Goal: Transaction & Acquisition: Purchase product/service

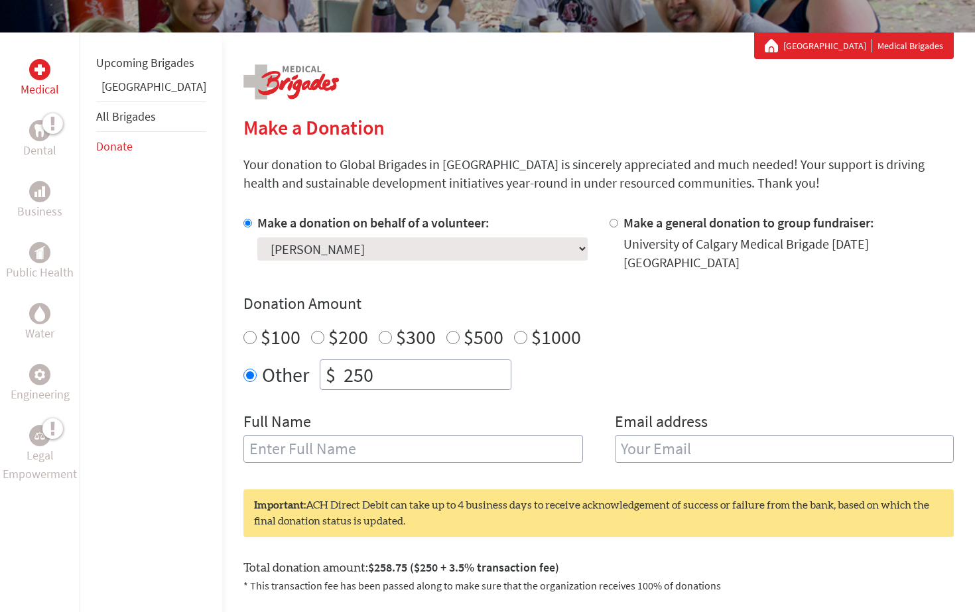
scroll to position [216, 0]
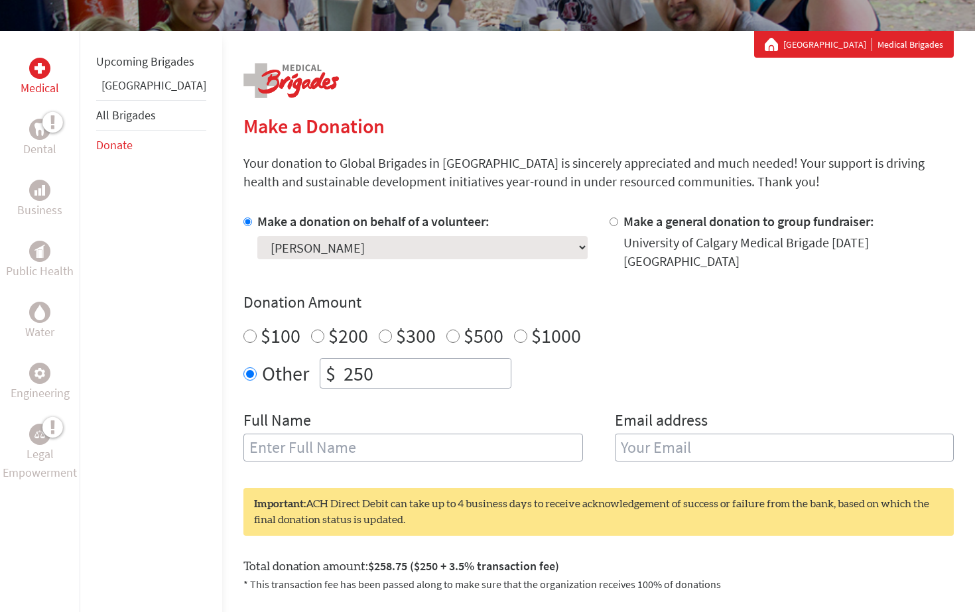
click at [244, 334] on div "$100" at bounding box center [272, 336] width 57 height 24
click at [244, 330] on input "$100" at bounding box center [250, 336] width 13 height 13
radio input "true"
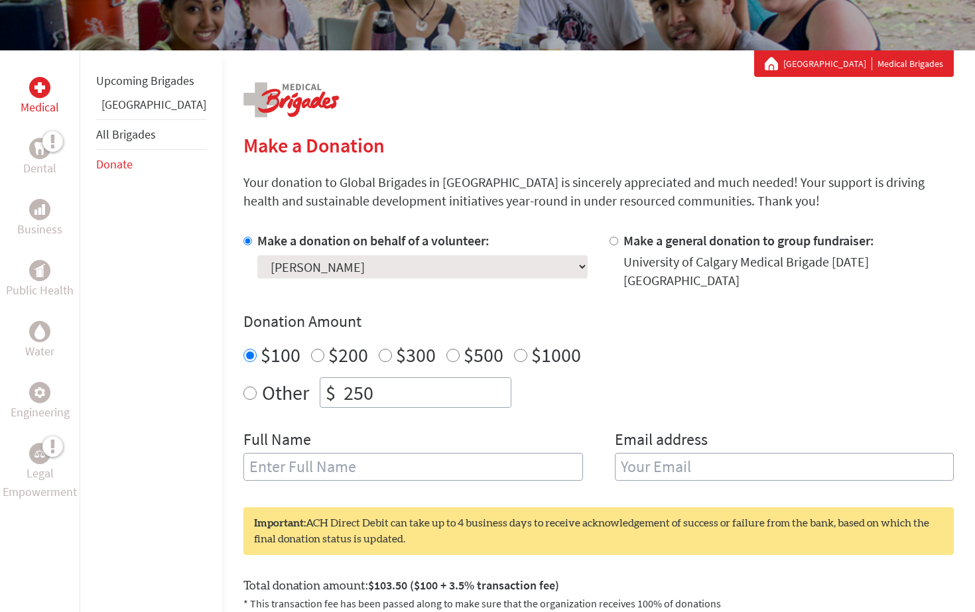
scroll to position [0, 0]
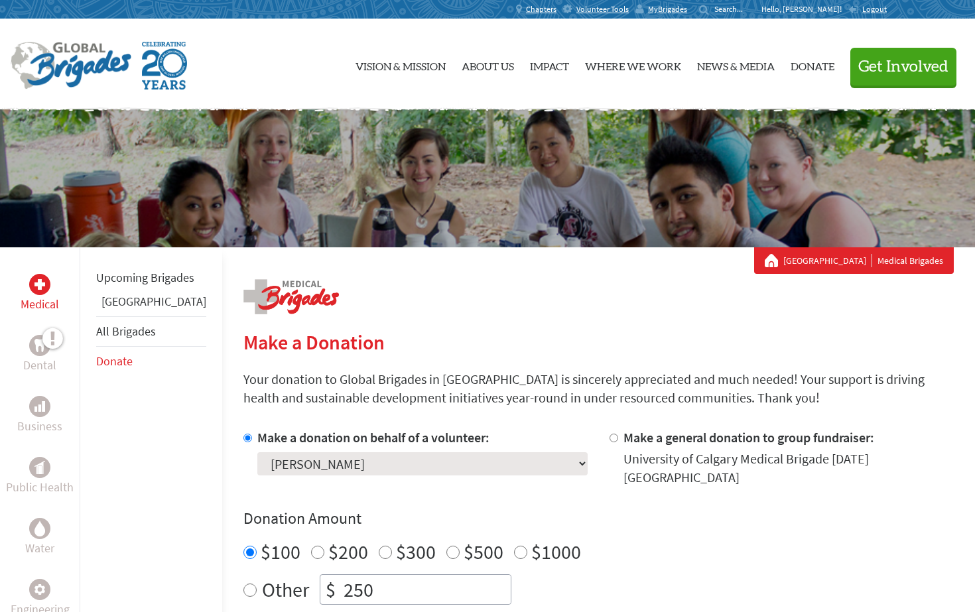
click at [125, 309] on link "[GEOGRAPHIC_DATA]" at bounding box center [154, 301] width 105 height 15
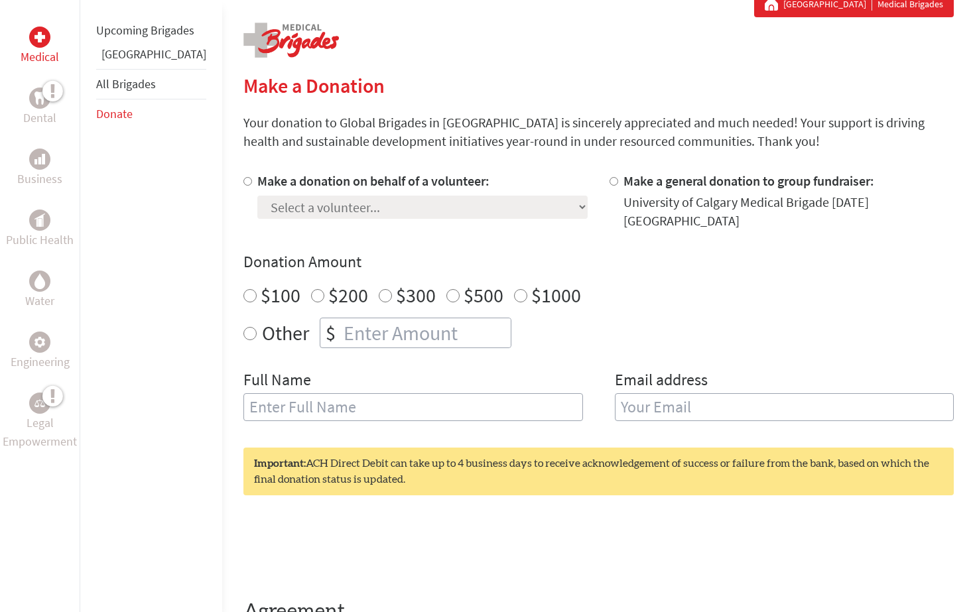
scroll to position [263, 0]
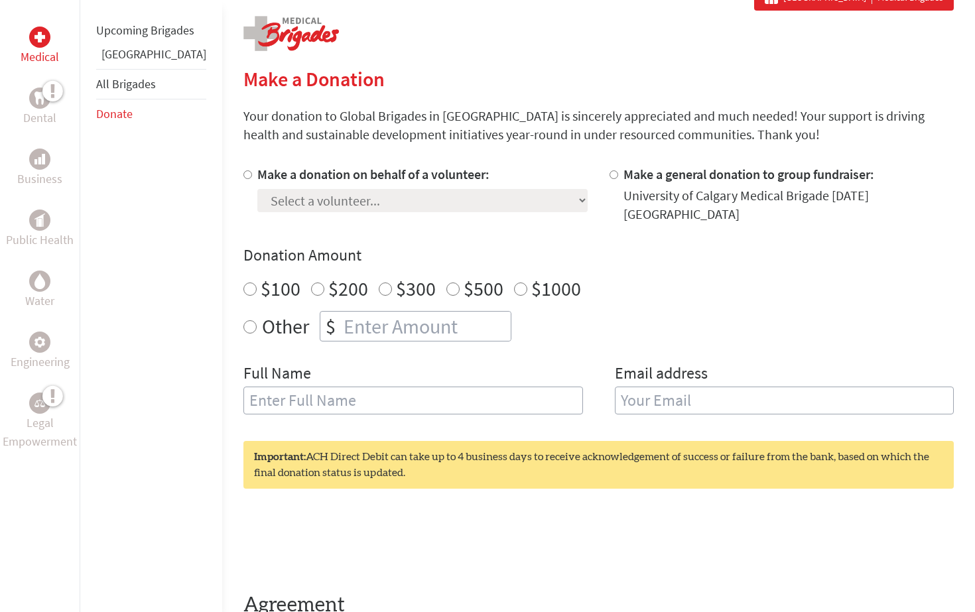
click at [244, 283] on input "$100" at bounding box center [250, 289] width 13 height 13
radio input "true"
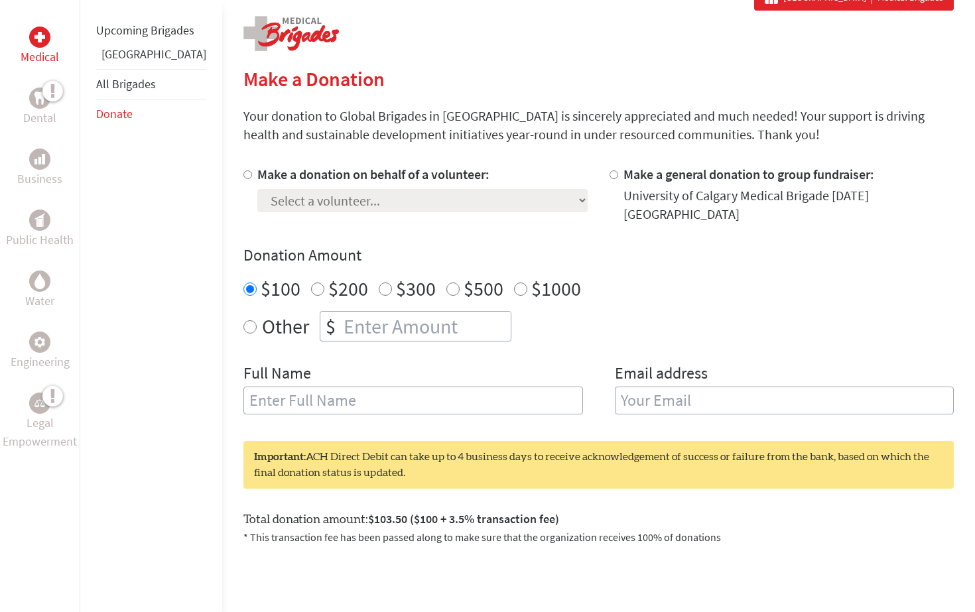
click at [294, 387] on input "text" at bounding box center [414, 401] width 340 height 28
type input "[PERSON_NAME]"
type input "masa.haddaw@ucalgary.ca"
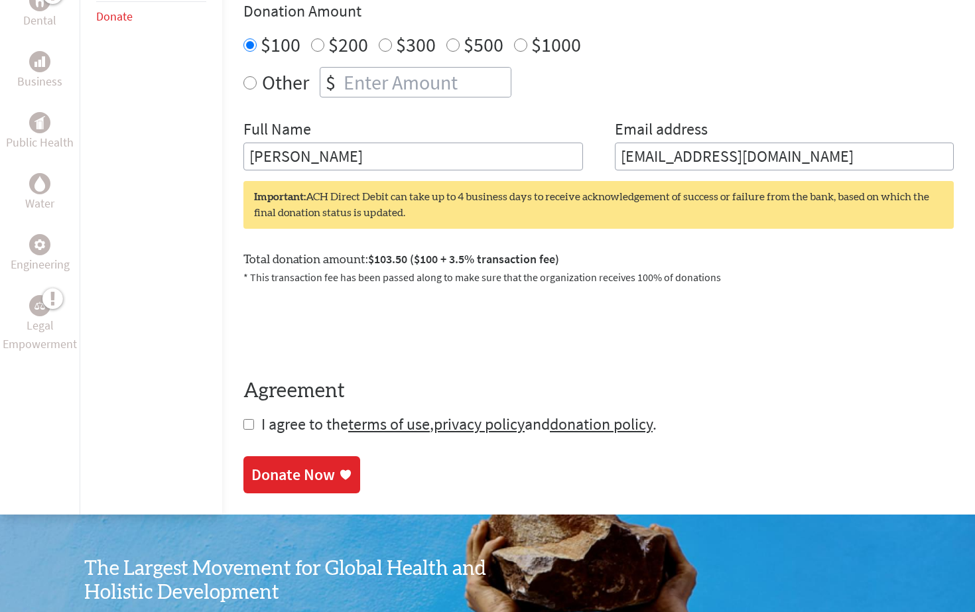
scroll to position [516, 0]
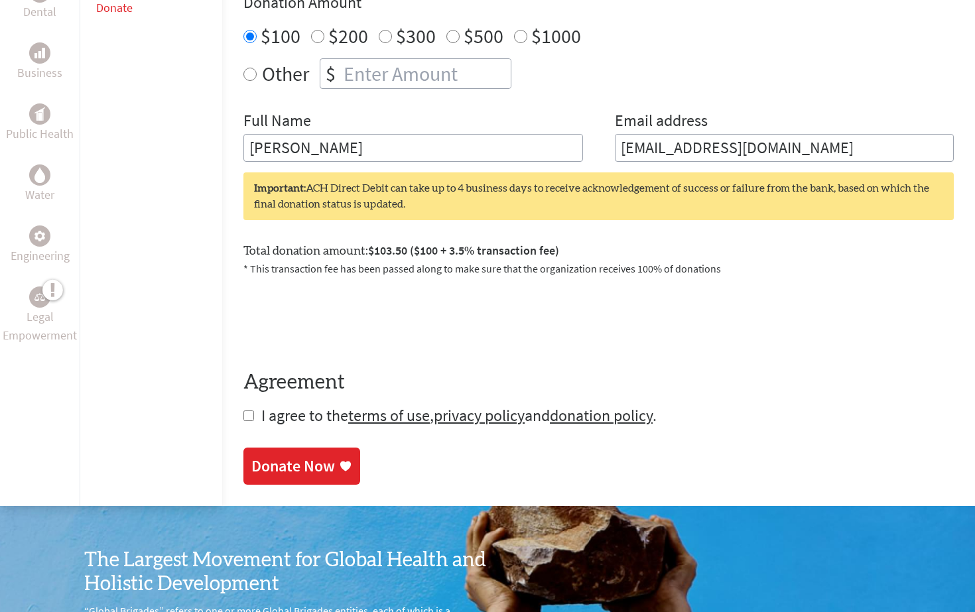
click at [244, 411] on input "checkbox" at bounding box center [249, 416] width 11 height 11
checkbox input "true"
click at [252, 457] on div "Donate Now" at bounding box center [294, 467] width 84 height 21
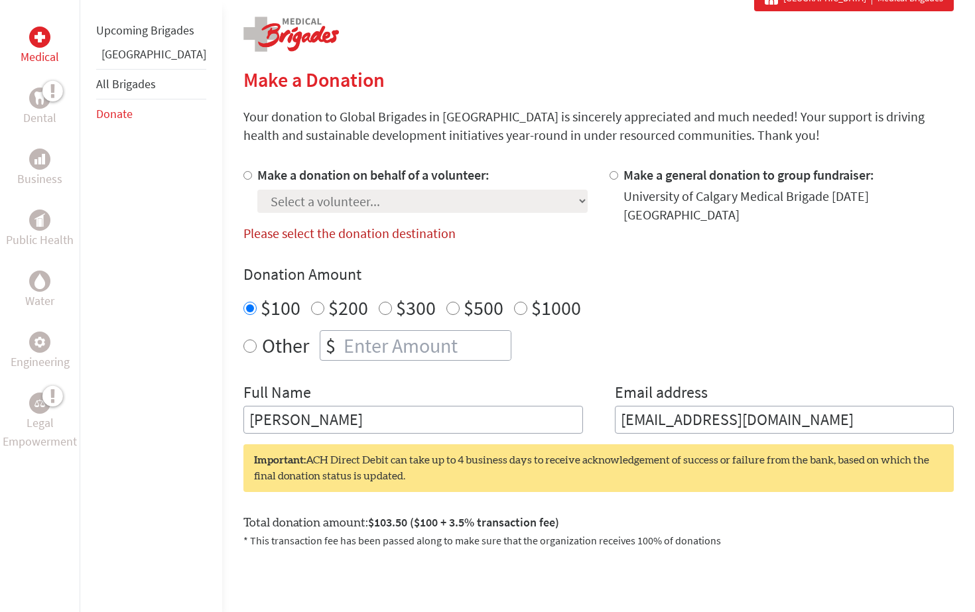
scroll to position [151, 0]
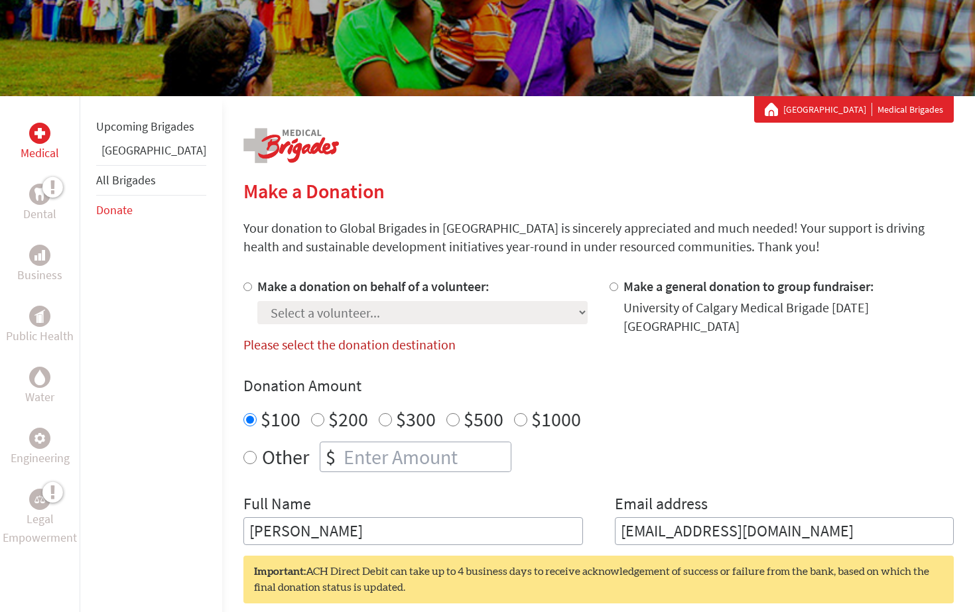
click at [244, 287] on input "Make a donation on behalf of a volunteer:" at bounding box center [248, 287] width 9 height 9
radio input "true"
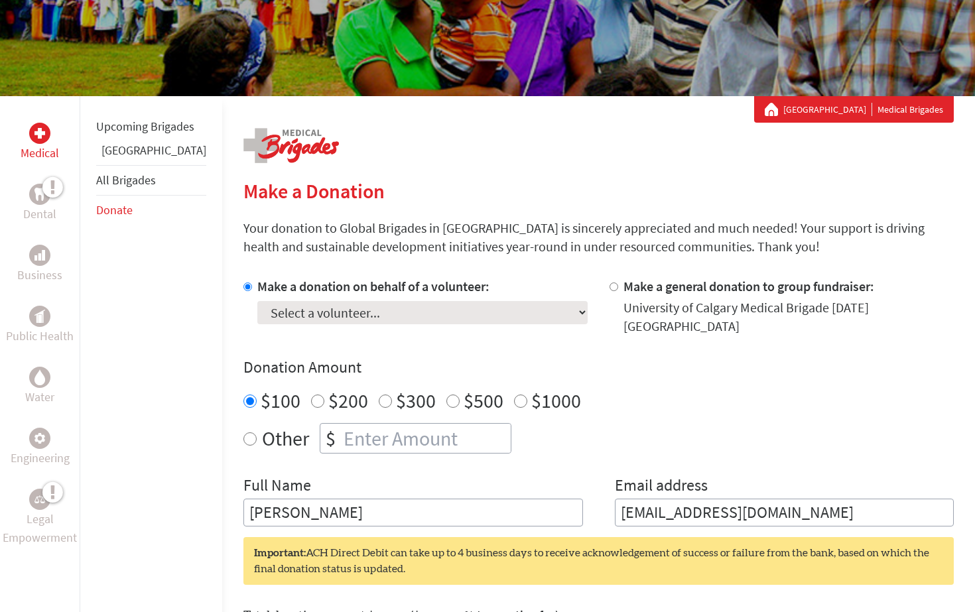
click at [270, 311] on select "Select a volunteer... Abbey M McDonnell Abbey McDonnell Agraj Paudel Ailish McR…" at bounding box center [422, 312] width 330 height 23
select select "1C46E36A-9976-11F0-9E6E-42010A400005"
click at [257, 301] on select "Select a volunteer... Abbey M McDonnell Abbey McDonnell Agraj Paudel Ailish McR…" at bounding box center [422, 312] width 330 height 23
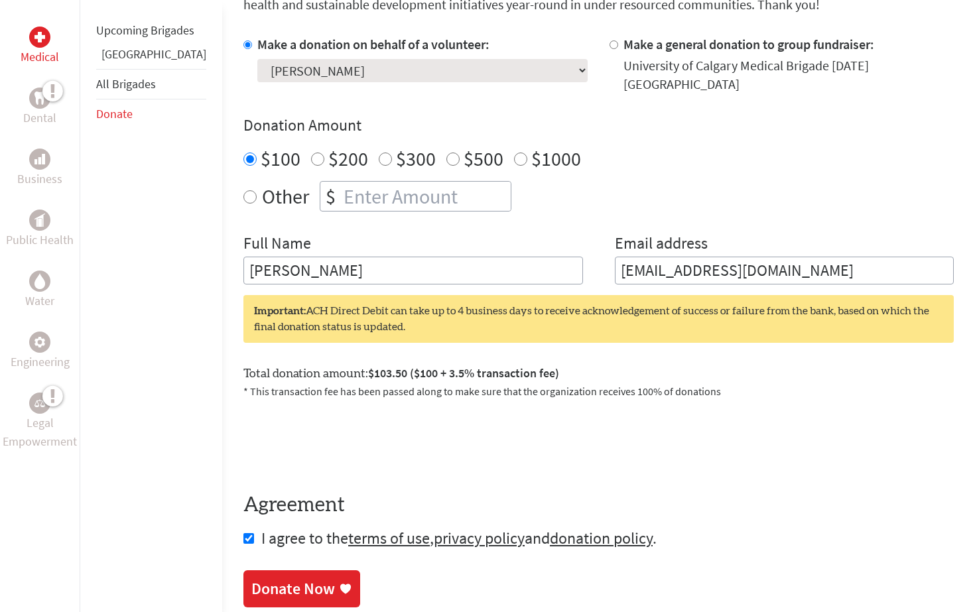
scroll to position [410, 0]
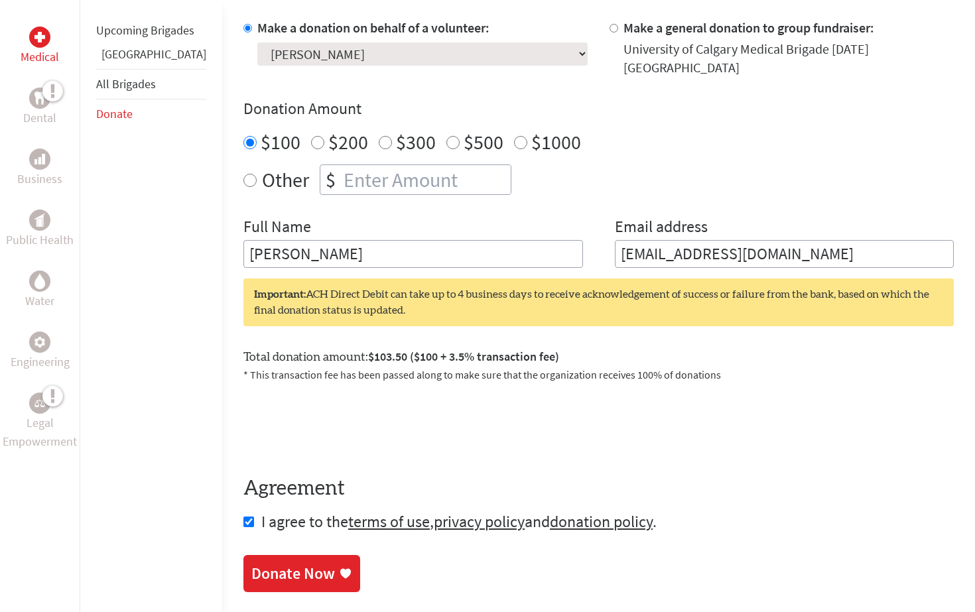
click at [277, 563] on div "Donate Now" at bounding box center [294, 573] width 84 height 21
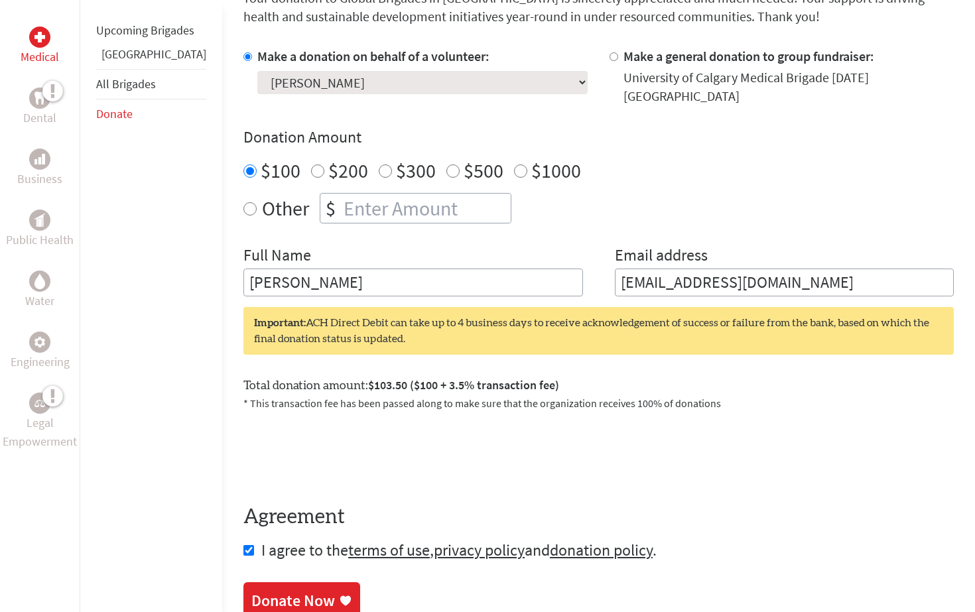
scroll to position [380, 0]
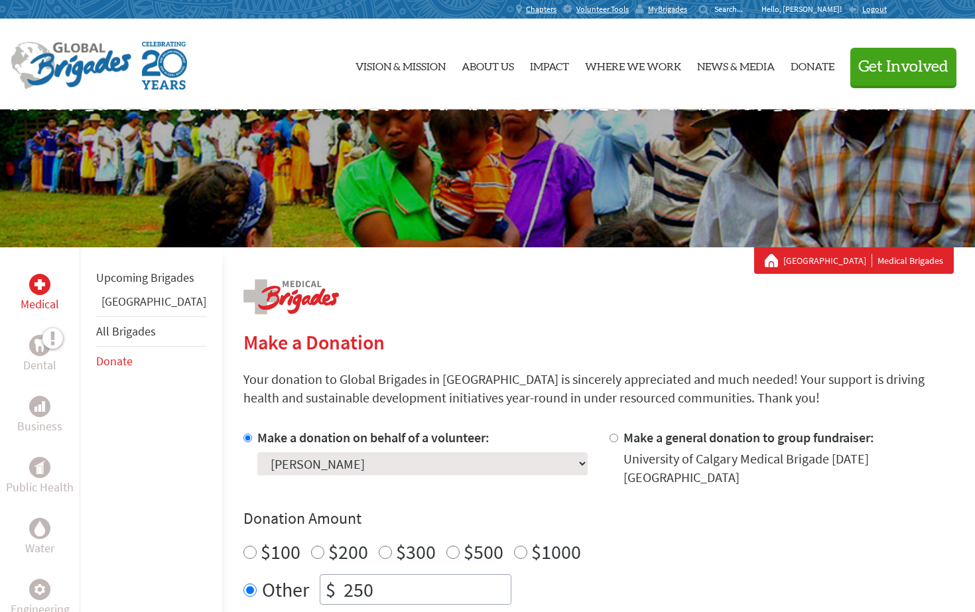
click at [122, 309] on link "[GEOGRAPHIC_DATA]" at bounding box center [154, 301] width 105 height 15
